Goal: Find specific page/section: Find specific page/section

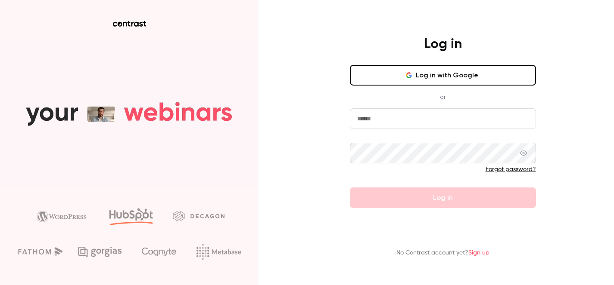
click at [388, 125] on input "email" at bounding box center [443, 119] width 186 height 21
type input "**********"
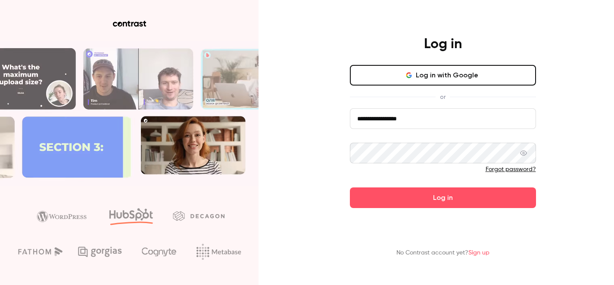
click at [520, 155] on icon at bounding box center [523, 153] width 7 height 7
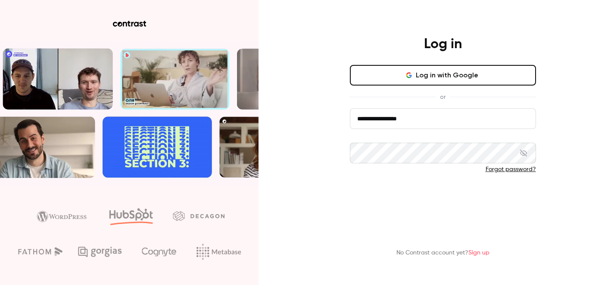
click at [502, 195] on button "Log in" at bounding box center [443, 198] width 186 height 21
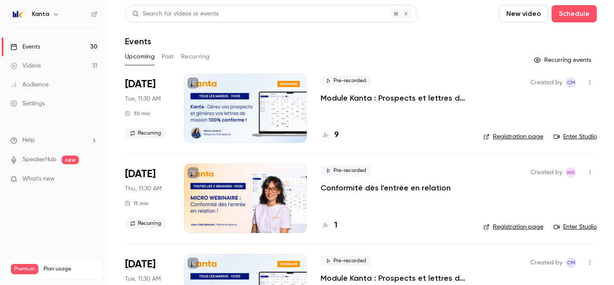
click at [382, 99] on p "Module Kanta : Prospects et lettres de mission" at bounding box center [394, 98] width 149 height 10
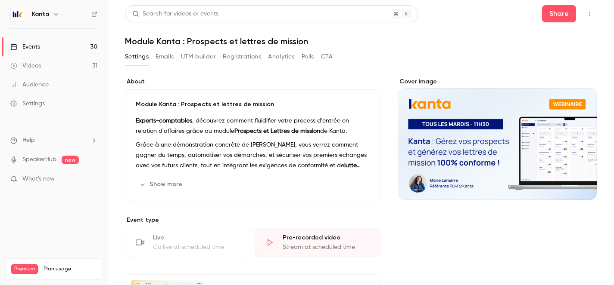
click at [93, 46] on link "Events 30" at bounding box center [54, 46] width 108 height 19
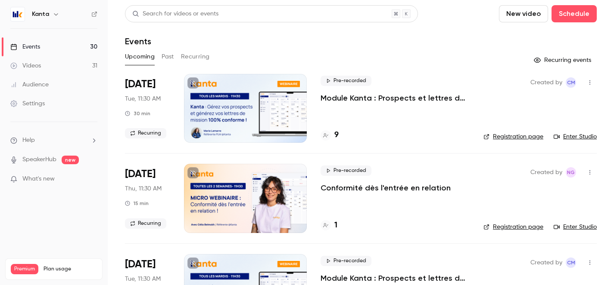
click at [373, 102] on p "Module Kanta : Prospects et lettres de mission" at bounding box center [394, 98] width 149 height 10
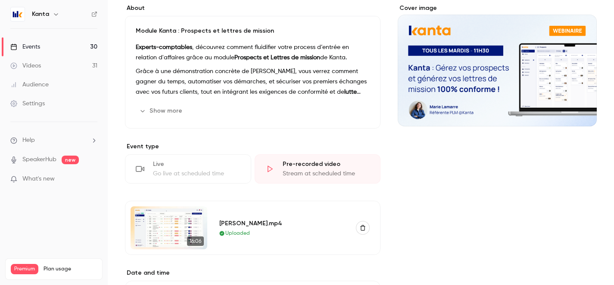
scroll to position [56, 0]
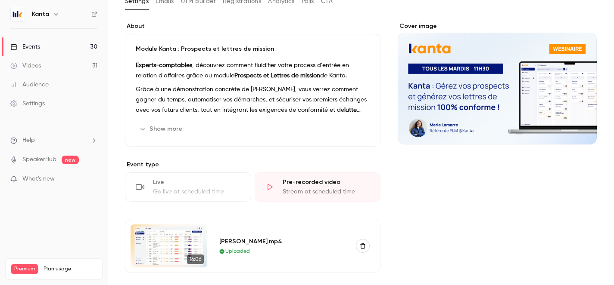
click at [192, 186] on div "Live" at bounding box center [196, 182] width 87 height 9
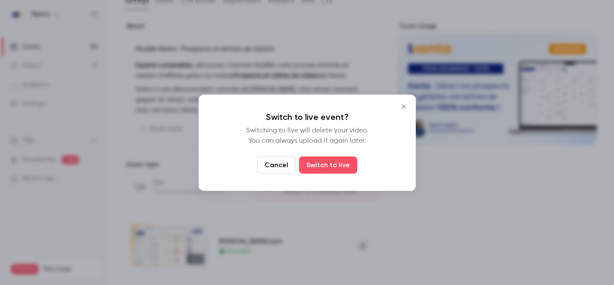
click at [401, 107] on icon "Close" at bounding box center [403, 106] width 10 height 7
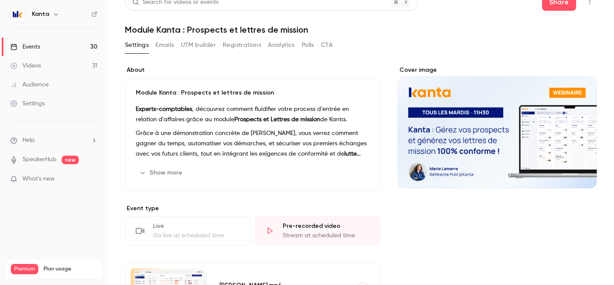
scroll to position [0, 0]
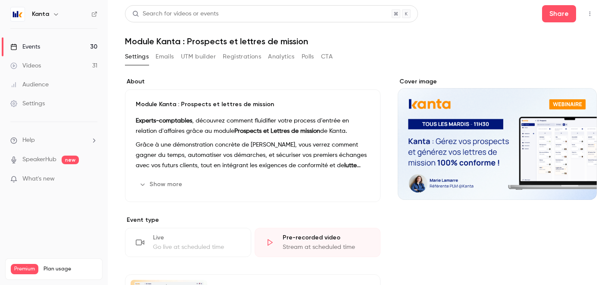
click at [69, 47] on link "Events 30" at bounding box center [54, 46] width 108 height 19
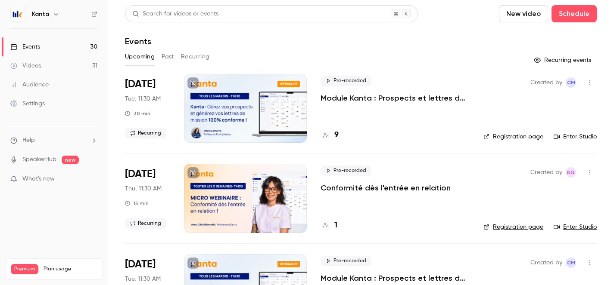
click at [575, 134] on link "Enter Studio" at bounding box center [574, 137] width 43 height 9
click at [434, 126] on div "Pre-recorded Module Kanta : Prospects et lettres de mission 9" at bounding box center [394, 108] width 149 height 69
